Goal: Task Accomplishment & Management: Manage account settings

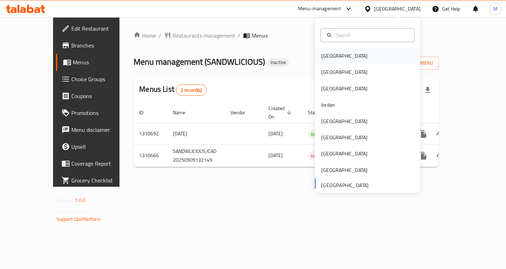
click at [345, 58] on div "[GEOGRAPHIC_DATA]" at bounding box center [367, 56] width 105 height 16
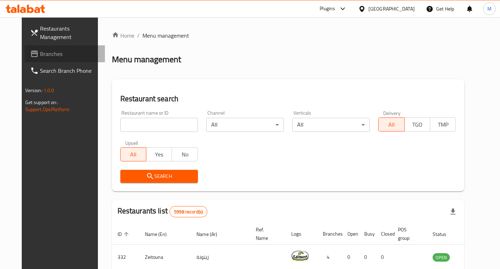
click at [40, 56] on span "Branches" at bounding box center [70, 54] width 60 height 8
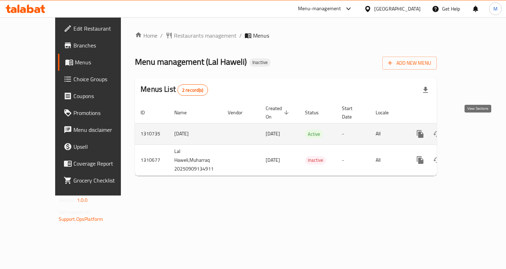
click at [475, 130] on icon "enhanced table" at bounding box center [470, 134] width 8 height 8
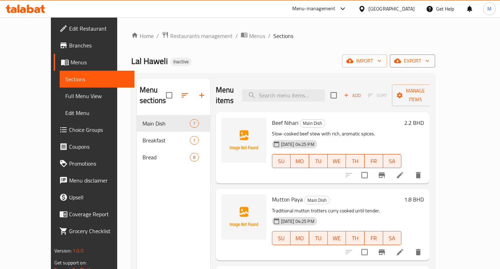
click at [436, 66] on button "export" at bounding box center [412, 60] width 45 height 13
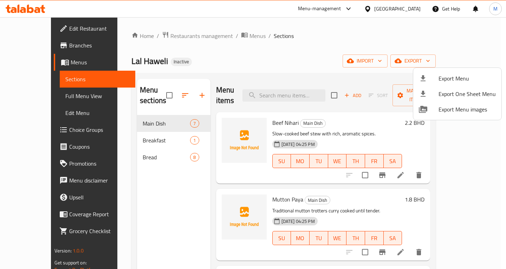
click at [454, 78] on span "Export Menu" at bounding box center [466, 78] width 57 height 8
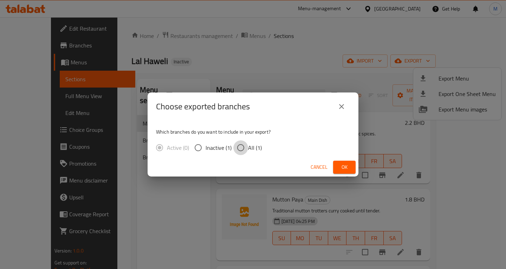
click at [247, 144] on input "All (1)" at bounding box center [240, 147] width 15 height 15
radio input "true"
click at [340, 172] on button "Ok" at bounding box center [344, 167] width 22 height 13
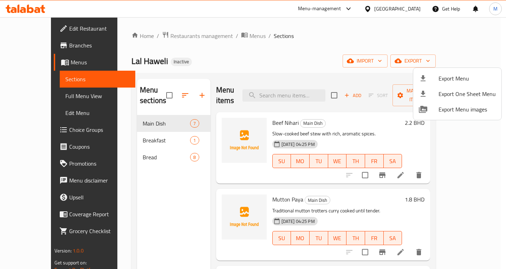
click at [38, 99] on div at bounding box center [253, 134] width 506 height 269
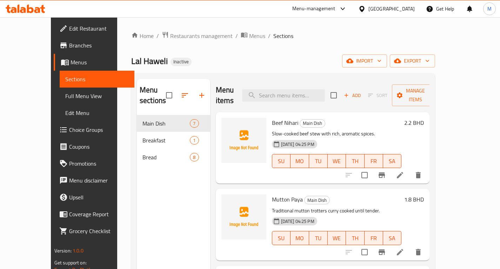
click at [65, 99] on span "Full Menu View" at bounding box center [97, 96] width 64 height 8
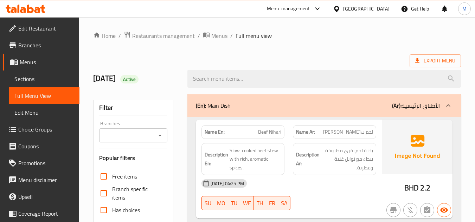
click at [308, 59] on div "Export Menu" at bounding box center [276, 60] width 367 height 13
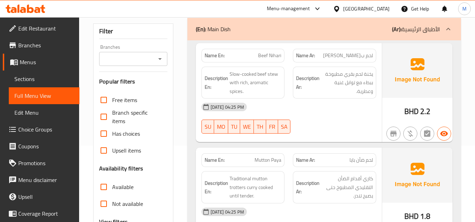
scroll to position [211, 0]
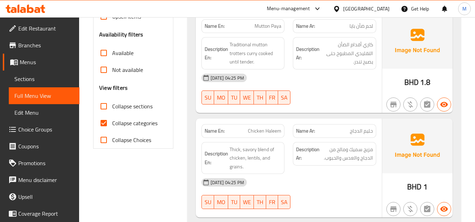
click at [133, 103] on span "Collapse sections" at bounding box center [132, 106] width 40 height 8
click at [112, 103] on input "Collapse sections" at bounding box center [103, 106] width 17 height 17
checkbox input "true"
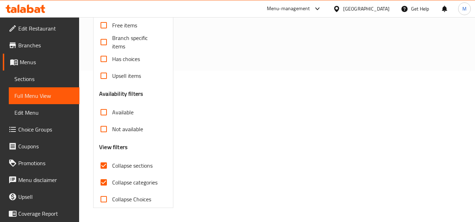
scroll to position [151, 0]
click at [127, 125] on span "Not available" at bounding box center [127, 129] width 31 height 8
click at [112, 125] on input "Not available" at bounding box center [103, 129] width 17 height 17
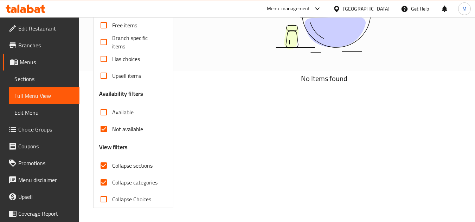
click at [134, 131] on span "Not available" at bounding box center [127, 129] width 31 height 8
click at [112, 131] on input "Not available" at bounding box center [103, 129] width 17 height 17
checkbox input "false"
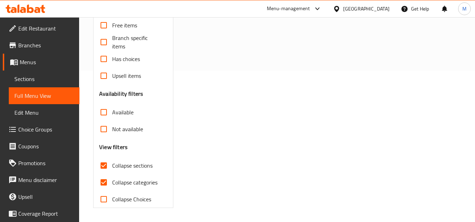
click at [135, 177] on label "Collapse categories" at bounding box center [126, 182] width 62 height 17
click at [112, 177] on input "Collapse categories" at bounding box center [103, 182] width 17 height 17
checkbox input "false"
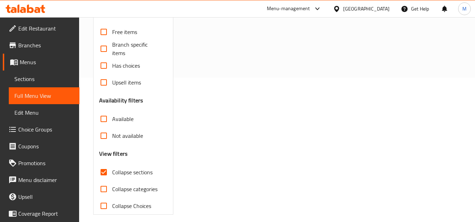
scroll to position [0, 0]
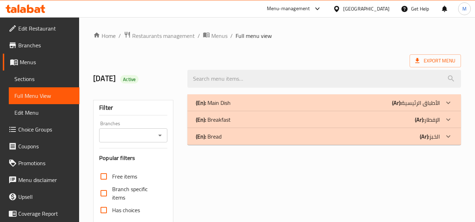
click at [218, 99] on p "(En): Main Dish" at bounding box center [213, 103] width 35 height 8
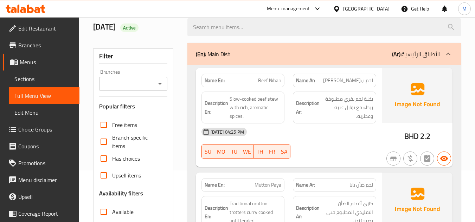
scroll to position [105, 0]
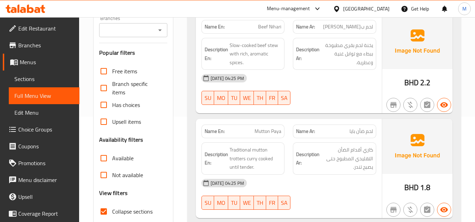
click at [362, 93] on div "09-09-2025 04:25 PM SU MO TU WE TH FR SA" at bounding box center [288, 89] width 183 height 39
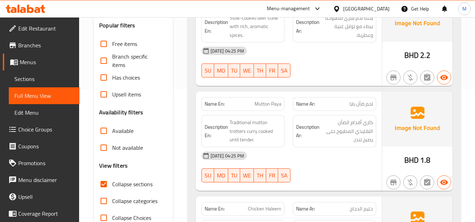
scroll to position [176, 0]
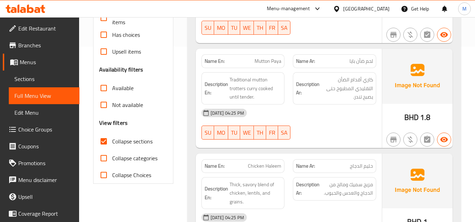
click at [333, 130] on div "09-09-2025 04:25 PM SU MO TU WE TH FR SA" at bounding box center [288, 124] width 183 height 39
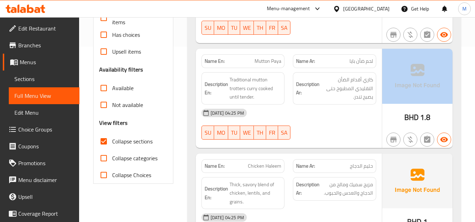
click at [333, 130] on div "09-09-2025 04:25 PM SU MO TU WE TH FR SA" at bounding box center [288, 124] width 183 height 39
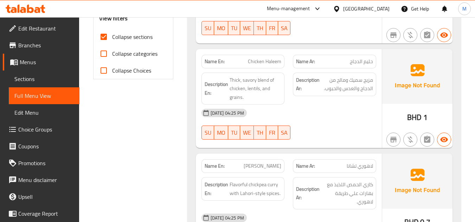
scroll to position [281, 0]
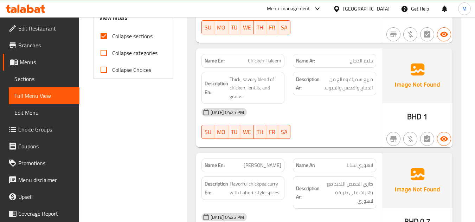
click at [334, 129] on div "09-09-2025 04:25 PM SU MO TU WE TH FR SA" at bounding box center [288, 123] width 183 height 39
click at [271, 60] on span "Chicken Haleem" at bounding box center [264, 60] width 33 height 7
copy span "Chicken Haleem"
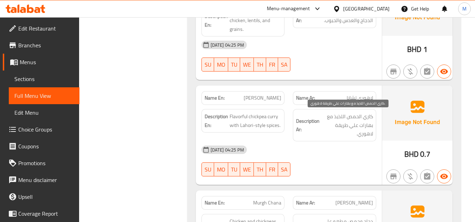
scroll to position [351, 0]
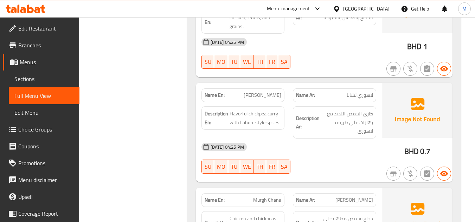
click at [351, 154] on div "[DATE] 04:25 PM" at bounding box center [288, 147] width 183 height 17
click at [258, 114] on span "Flavorful chickpea [PERSON_NAME] with Lahori-style spices." at bounding box center [255, 118] width 52 height 17
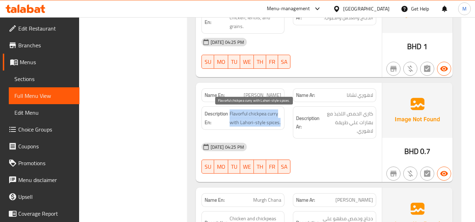
click at [258, 114] on span "Flavorful chickpea [PERSON_NAME] with Lahori-style spices." at bounding box center [255, 118] width 52 height 17
copy span "Flavorful chickpea [PERSON_NAME] with Lahori-style spices."
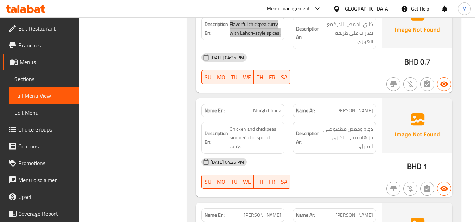
scroll to position [457, 0]
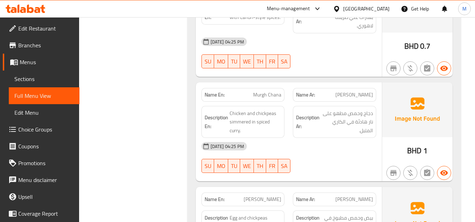
click at [309, 157] on div "09-09-2025 04:25 PM SU MO TU WE TH FR SA" at bounding box center [288, 157] width 183 height 39
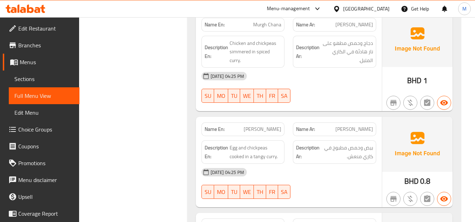
scroll to position [562, 0]
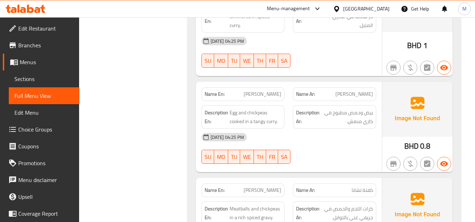
click at [340, 139] on div "[DATE] 04:25 PM" at bounding box center [288, 137] width 183 height 17
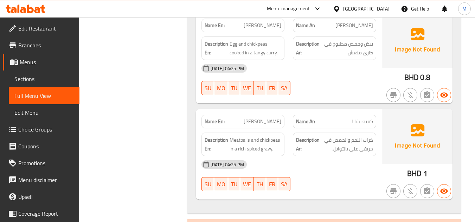
scroll to position [632, 0]
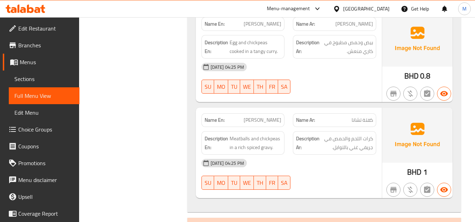
click at [345, 165] on div "[DATE] 04:25 PM" at bounding box center [288, 163] width 183 height 17
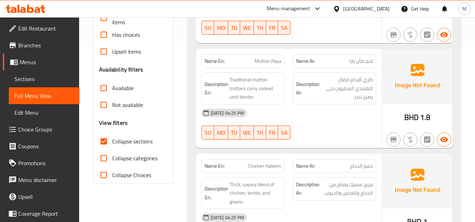
scroll to position [0, 0]
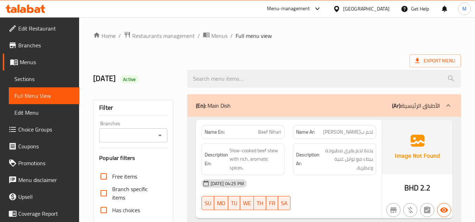
click at [318, 113] on div "(En): Main Dish (Ar): الأطباق الرئيسية" at bounding box center [323, 105] width 273 height 22
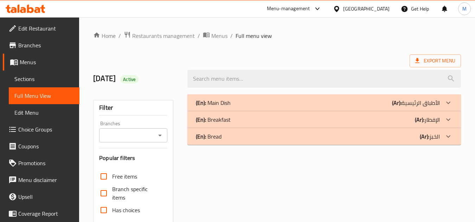
click at [274, 124] on div "(En): Breakfast (Ar): الإفطار" at bounding box center [318, 120] width 244 height 8
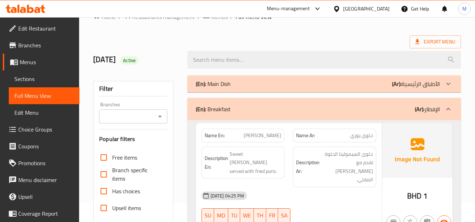
scroll to position [35, 0]
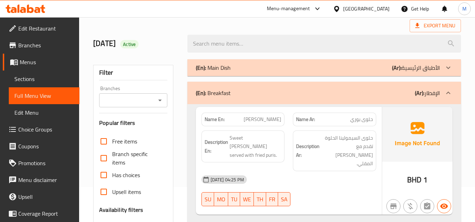
click at [337, 171] on div "[DATE] 04:25 PM" at bounding box center [288, 179] width 183 height 17
click at [323, 97] on div "(En): Breakfast (Ar): الإفطار" at bounding box center [318, 93] width 244 height 8
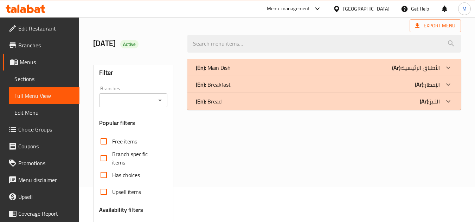
click at [318, 103] on div "(En): Bread (Ar): الخبز" at bounding box center [318, 101] width 244 height 8
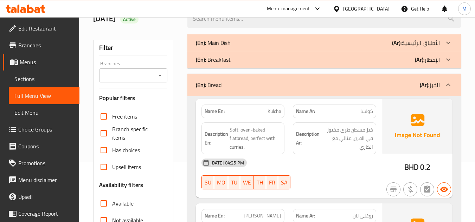
scroll to position [70, 0]
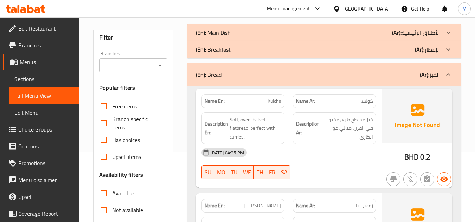
click at [329, 150] on div "[DATE] 04:25 PM" at bounding box center [288, 152] width 183 height 17
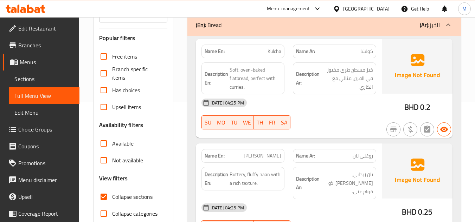
scroll to position [140, 0]
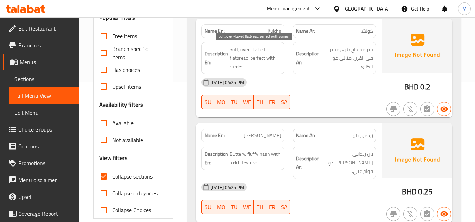
click at [254, 57] on span "Soft, oven-baked flatbread, perfect with curries." at bounding box center [255, 58] width 52 height 26
copy span "perfect"
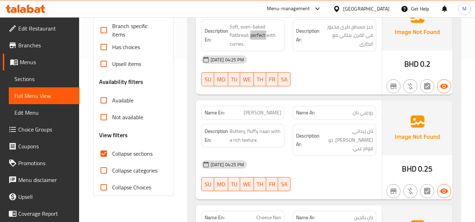
scroll to position [176, 0]
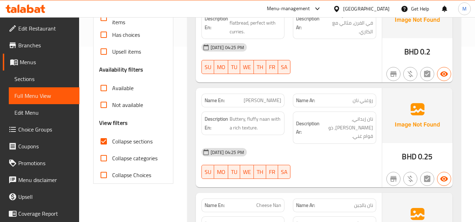
click at [322, 148] on div "[DATE] 04:25 PM" at bounding box center [288, 152] width 183 height 17
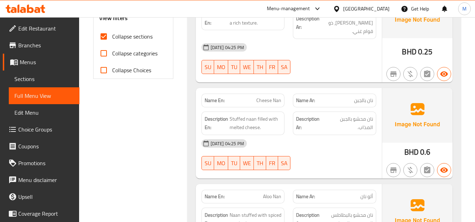
scroll to position [281, 0]
click at [327, 145] on div "09-09-2025 04:25 PM SU MO TU WE TH FR SA" at bounding box center [288, 154] width 183 height 39
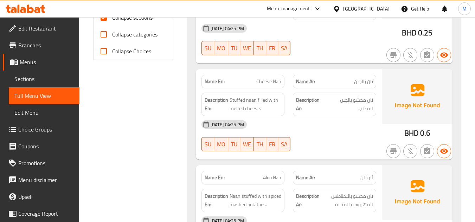
scroll to position [316, 0]
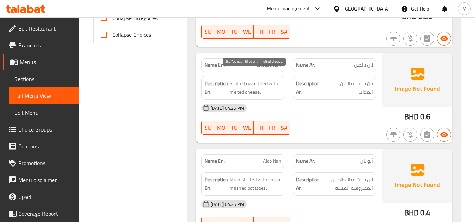
click at [242, 81] on span "Stuffed naan filled with melted cheese." at bounding box center [255, 87] width 52 height 17
copy span "Stuffed naan filled with melted cheese."
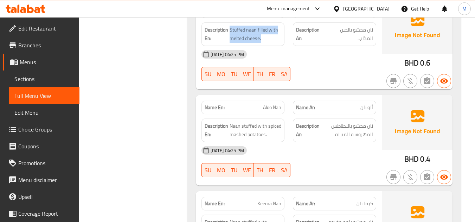
scroll to position [386, 0]
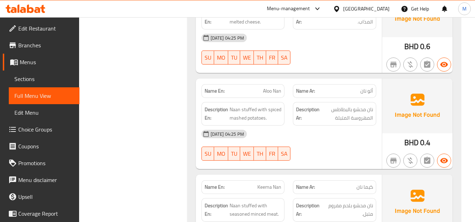
click at [335, 138] on div "09-09-2025 04:25 PM SU MO TU WE TH FR SA" at bounding box center [288, 145] width 183 height 39
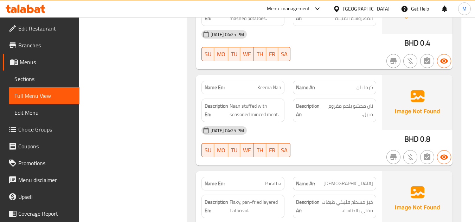
scroll to position [492, 0]
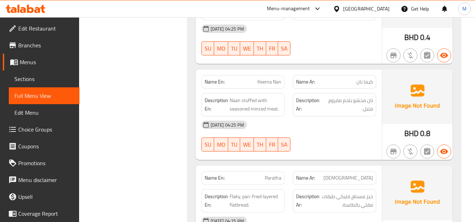
click at [334, 130] on div "09-09-2025 04:25 PM SU MO TU WE TH FR SA" at bounding box center [288, 136] width 183 height 39
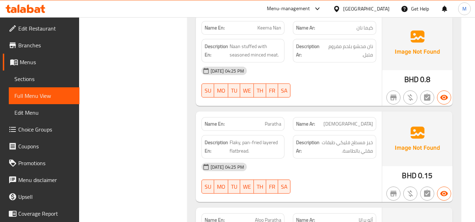
scroll to position [562, 0]
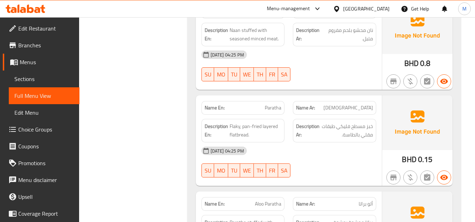
click at [343, 145] on div "[DATE] 04:25 PM" at bounding box center [288, 151] width 183 height 17
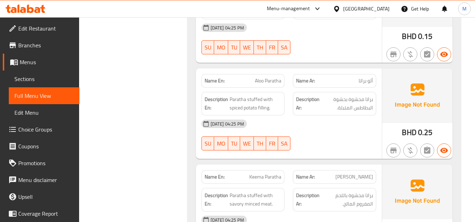
scroll to position [702, 0]
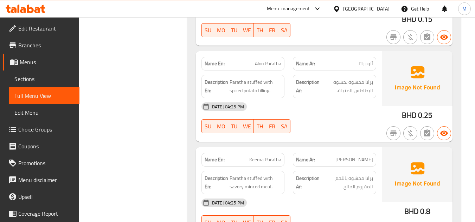
click at [339, 112] on div "09-09-2025 04:25 PM SU MO TU WE TH FR SA" at bounding box center [288, 117] width 183 height 39
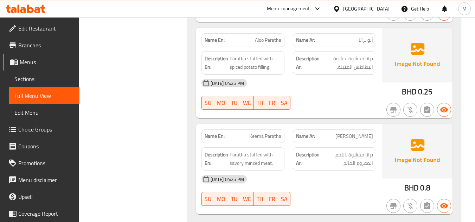
scroll to position [738, 0]
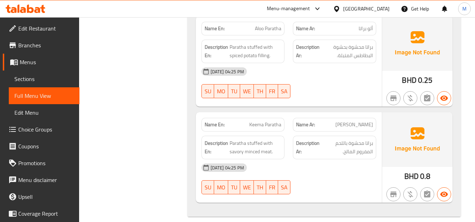
click at [362, 177] on div "09-09-2025 04:25 PM SU MO TU WE TH FR SA" at bounding box center [288, 178] width 183 height 39
click at [27, 63] on span "Menus" at bounding box center [47, 62] width 54 height 8
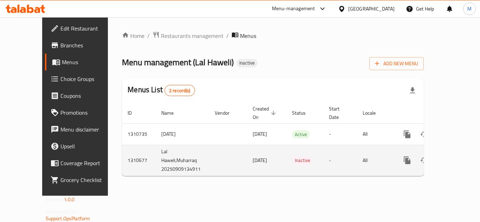
click at [437, 156] on icon "enhanced table" at bounding box center [441, 160] width 8 height 8
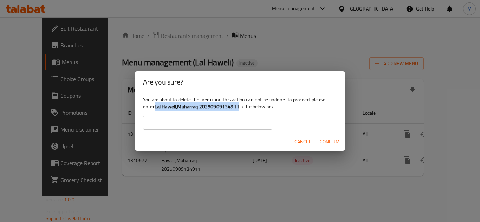
drag, startPoint x: 155, startPoint y: 107, endPoint x: 240, endPoint y: 107, distance: 85.0
click at [240, 107] on div "You are about to delete the menu and this action can not be undone. To proceed,…" at bounding box center [240, 112] width 211 height 39
copy div "Lal Haweli,Muharraq 20250909134911"
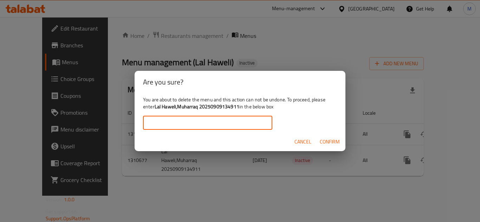
click at [208, 122] on input "text" at bounding box center [207, 123] width 129 height 14
paste input "Lal Haweli,Muharraq 20250909134911"
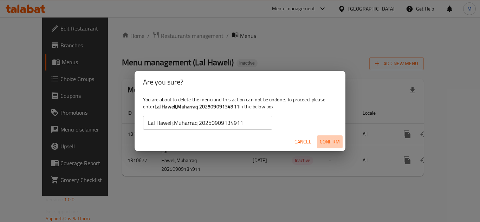
click at [327, 141] on span "Confirm" at bounding box center [330, 142] width 20 height 9
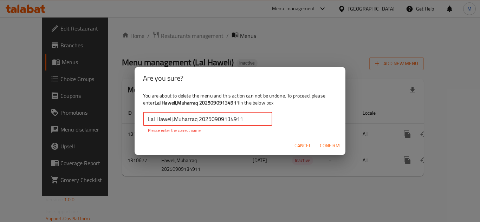
click at [244, 120] on input "Lal Haweli,Muharraq 20250909134911" at bounding box center [207, 119] width 129 height 14
drag, startPoint x: 147, startPoint y: 119, endPoint x: 138, endPoint y: 119, distance: 9.1
click at [138, 119] on div "You are about to delete the menu and this action can not be undone. To proceed,…" at bounding box center [240, 113] width 211 height 47
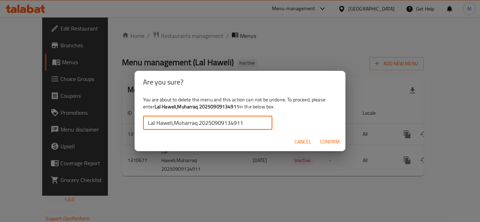
type input "Lal Haweli,Muharraq 20250909134911"
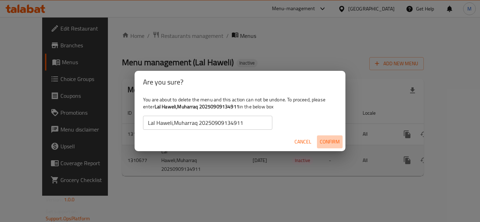
click at [329, 140] on span "Confirm" at bounding box center [330, 142] width 20 height 9
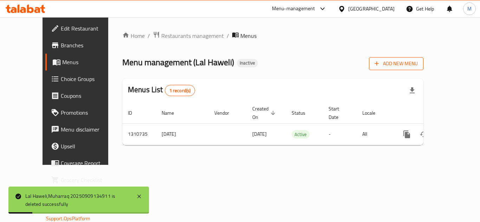
click at [418, 62] on span "Add New Menu" at bounding box center [395, 63] width 43 height 9
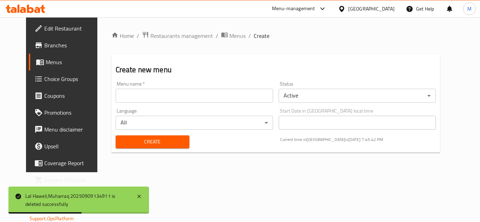
click at [312, 66] on h2 "Create new menu" at bounding box center [276, 70] width 320 height 11
click at [210, 93] on input "text" at bounding box center [194, 96] width 157 height 14
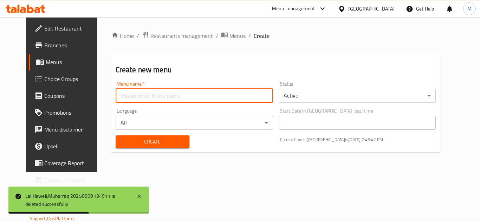
paste input "341749224"
type input "341749224"
click at [149, 139] on span "Create" at bounding box center [152, 142] width 63 height 9
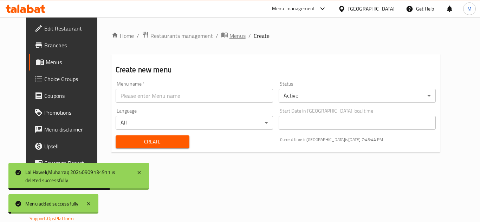
click at [229, 38] on span "Menus" at bounding box center [237, 36] width 16 height 8
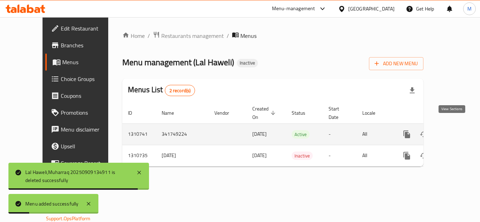
click at [459, 126] on link "enhanced table" at bounding box center [457, 134] width 17 height 17
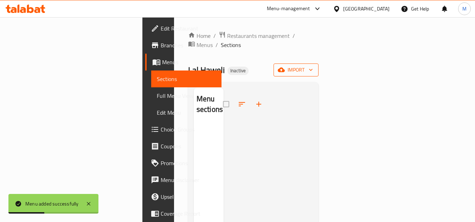
click at [313, 66] on span "import" at bounding box center [296, 70] width 34 height 9
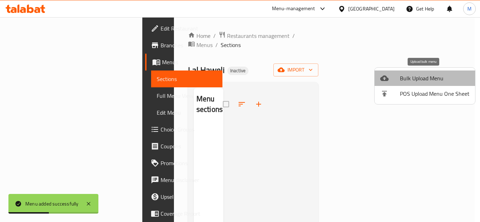
click at [429, 76] on span "Bulk Upload Menu" at bounding box center [435, 78] width 70 height 8
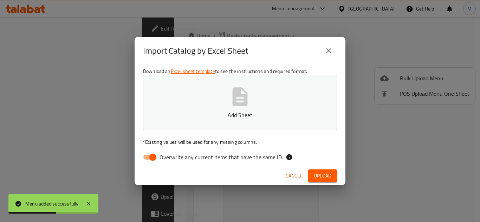
click at [171, 159] on span "Overwrite any current items that have the same ID." at bounding box center [220, 157] width 123 height 8
click at [171, 159] on input "Overwrite any current items that have the same ID." at bounding box center [153, 157] width 40 height 13
checkbox input "false"
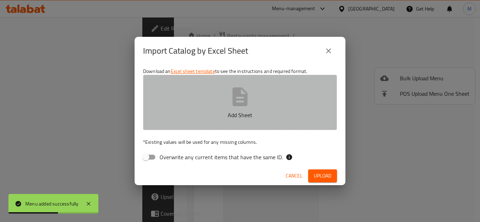
click at [188, 120] on button "Add Sheet" at bounding box center [240, 102] width 194 height 55
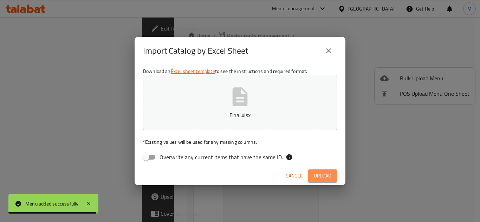
click at [319, 178] on span "Upload" at bounding box center [323, 176] width 18 height 9
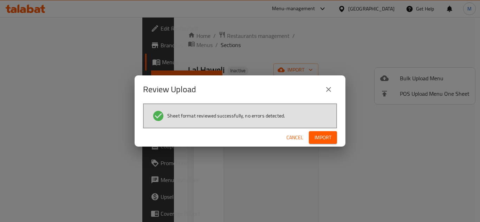
click at [330, 131] on button "Import" at bounding box center [323, 137] width 28 height 13
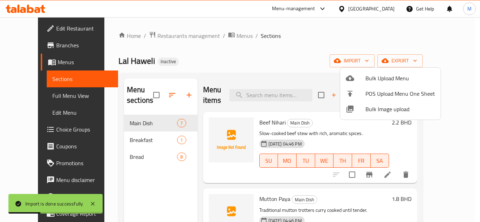
click at [33, 98] on div at bounding box center [240, 111] width 480 height 222
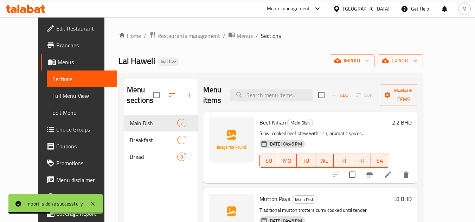
click at [52, 98] on span "Full Menu View" at bounding box center [81, 96] width 59 height 8
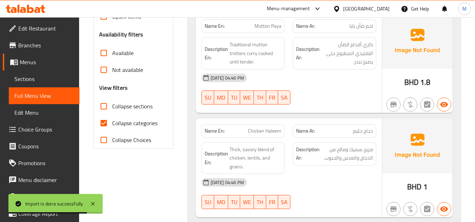
click at [113, 124] on span "Collapse categories" at bounding box center [134, 123] width 45 height 8
click at [112, 124] on input "Collapse categories" at bounding box center [103, 123] width 17 height 17
checkbox input "false"
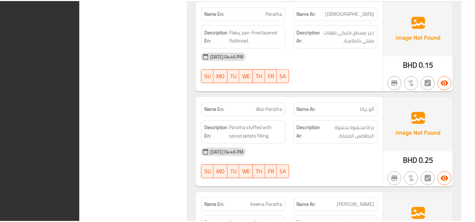
scroll to position [1581, 0]
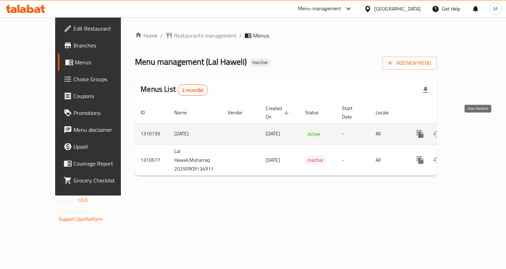
click at [475, 130] on icon "enhanced table" at bounding box center [470, 134] width 8 height 8
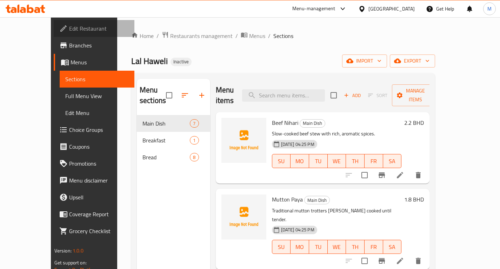
click at [69, 28] on span "Edit Restaurant" at bounding box center [99, 28] width 60 height 8
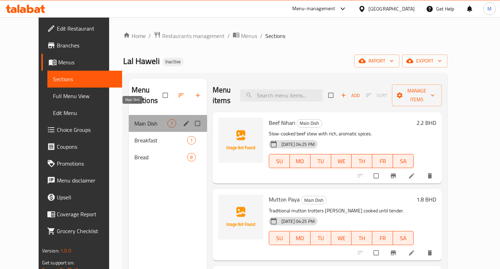
click at [135, 119] on span "Main Dish" at bounding box center [151, 123] width 33 height 8
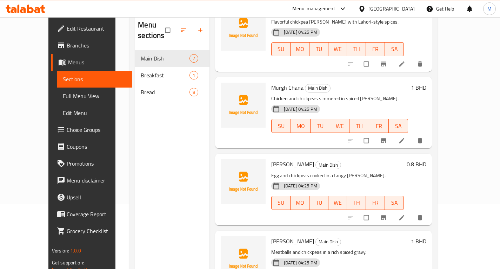
scroll to position [28, 0]
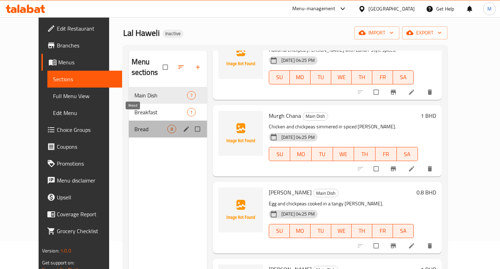
click at [135, 125] on span "Bread" at bounding box center [151, 129] width 33 height 8
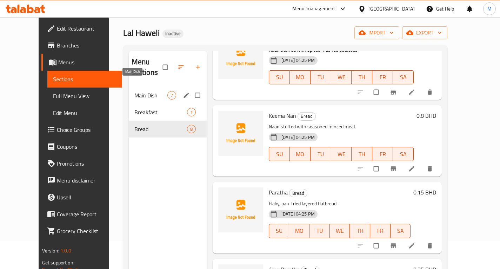
click at [137, 91] on span "Main Dish" at bounding box center [151, 95] width 33 height 8
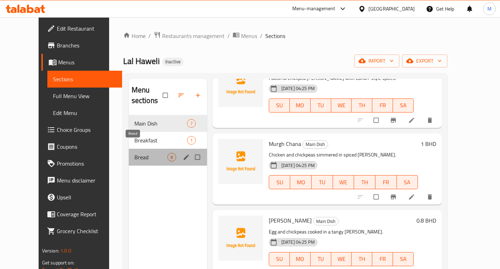
click at [135, 153] on span "Bread" at bounding box center [151, 157] width 33 height 8
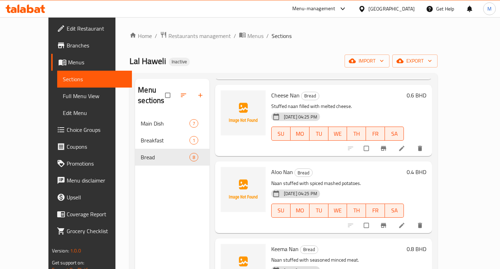
scroll to position [181, 0]
